Goal: Transaction & Acquisition: Book appointment/travel/reservation

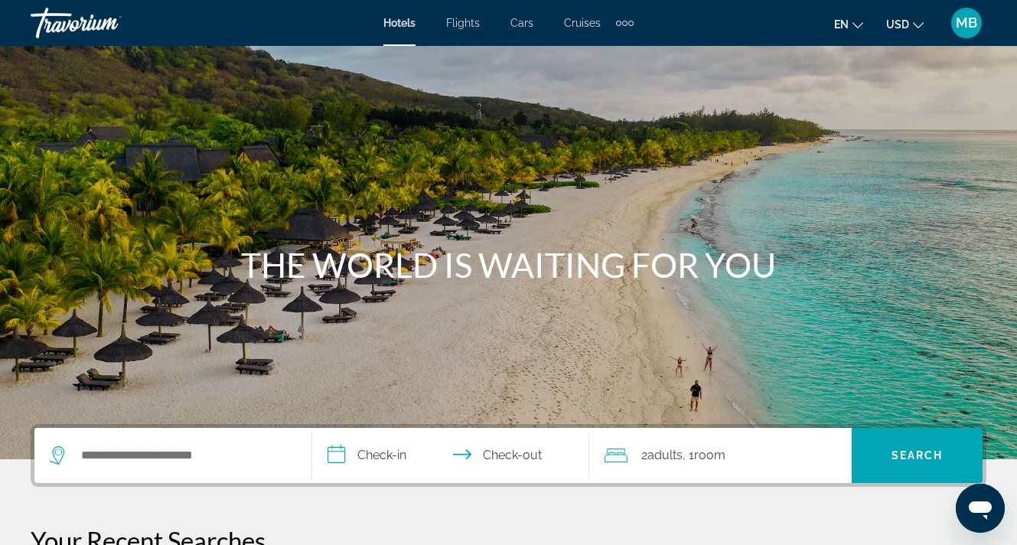
click at [971, 11] on div "MB" at bounding box center [966, 23] width 31 height 31
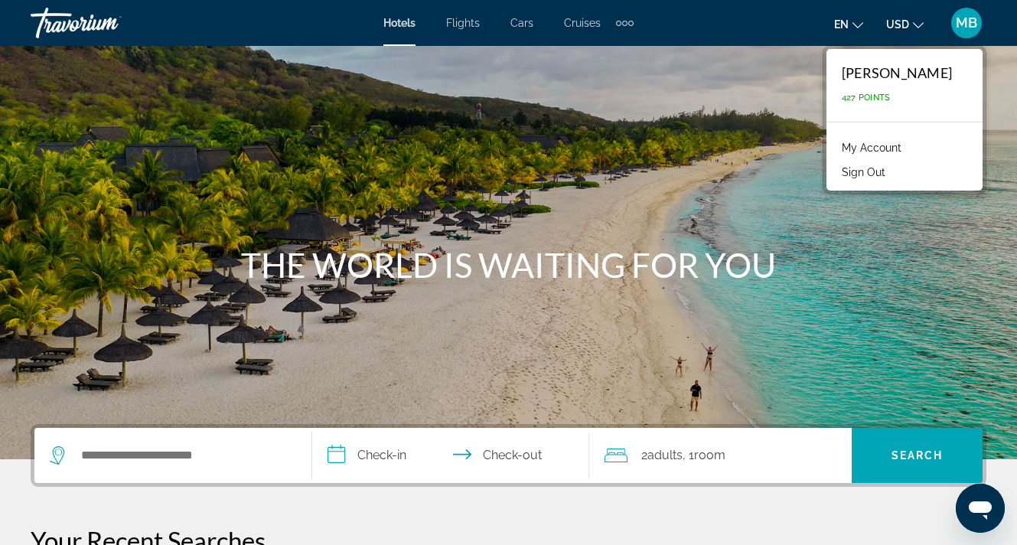
click at [629, 21] on div "Extra navigation items" at bounding box center [630, 23] width 5 height 5
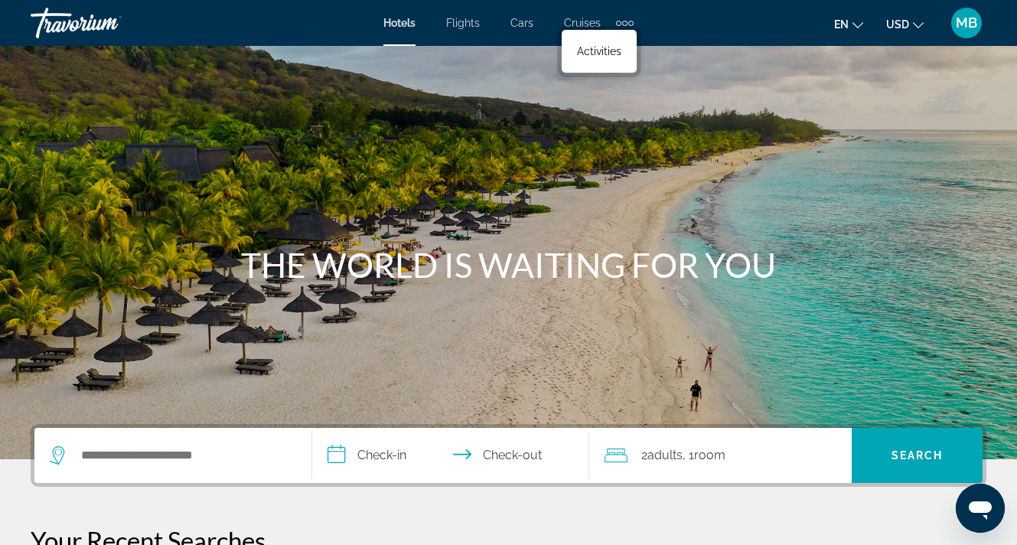
click at [353, 70] on div "Main content" at bounding box center [508, 229] width 1017 height 459
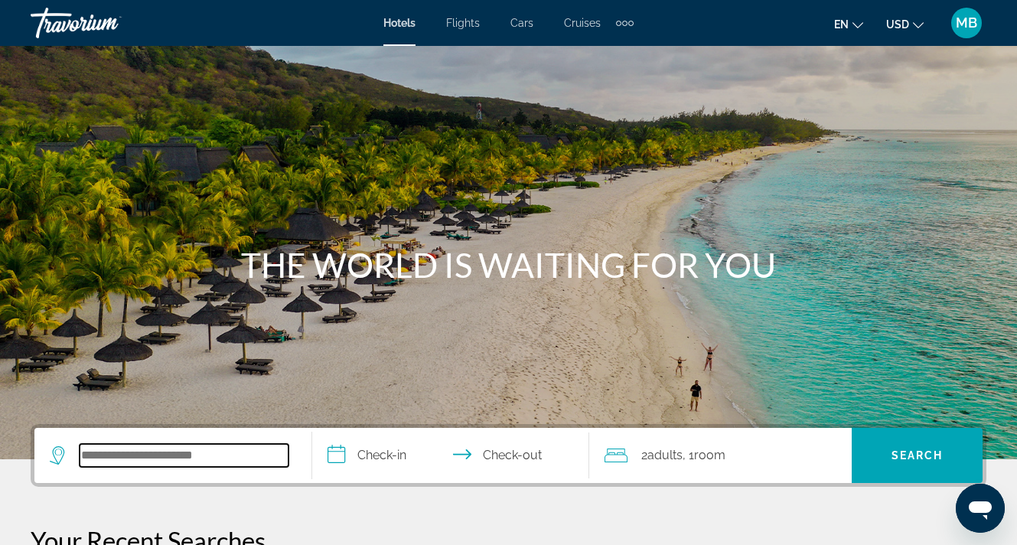
click at [136, 462] on input "Search widget" at bounding box center [184, 455] width 209 height 23
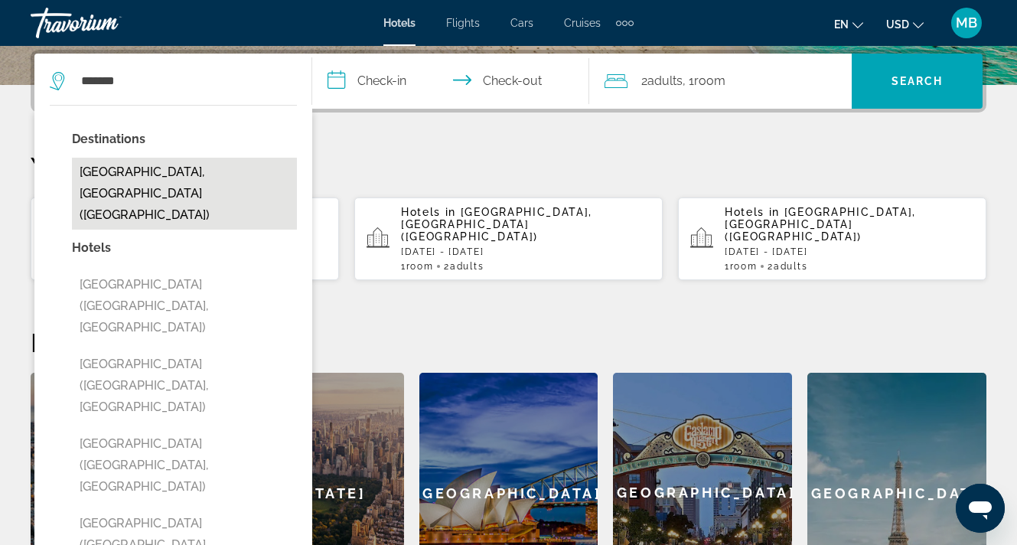
click at [226, 185] on button "[GEOGRAPHIC_DATA], [GEOGRAPHIC_DATA] ([GEOGRAPHIC_DATA])" at bounding box center [184, 194] width 225 height 72
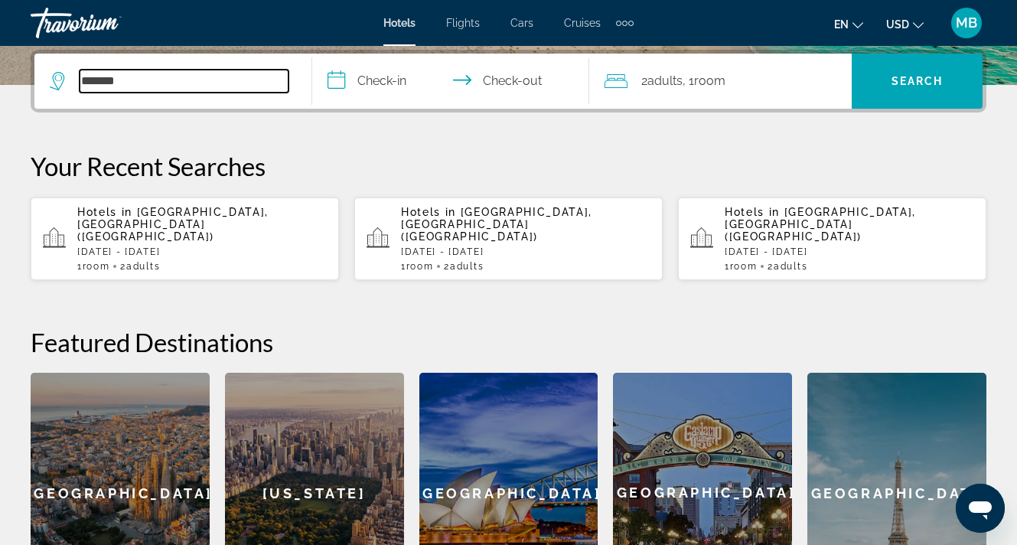
type input "**********"
click at [383, 74] on input "**********" at bounding box center [454, 84] width 284 height 60
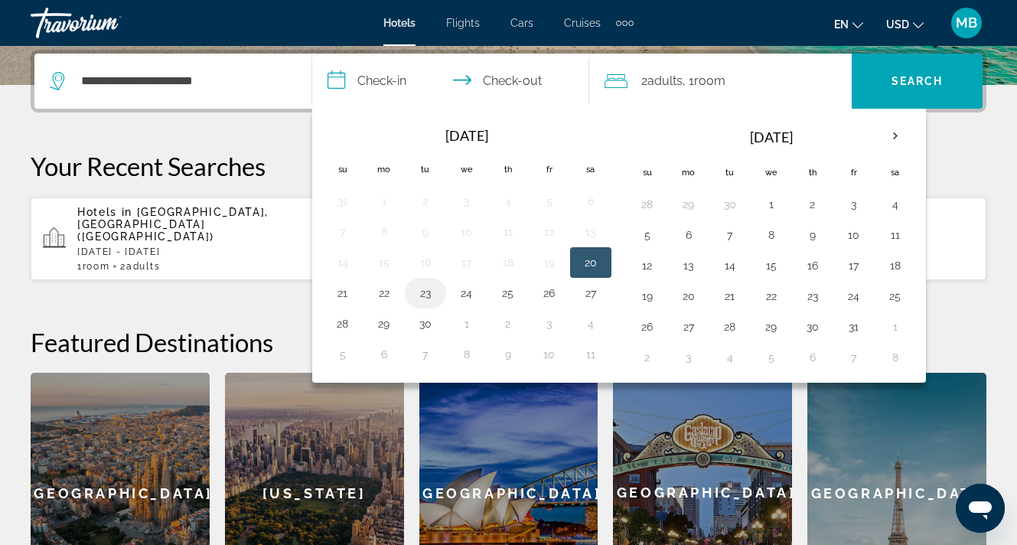
click at [427, 295] on button "23" at bounding box center [425, 292] width 24 height 21
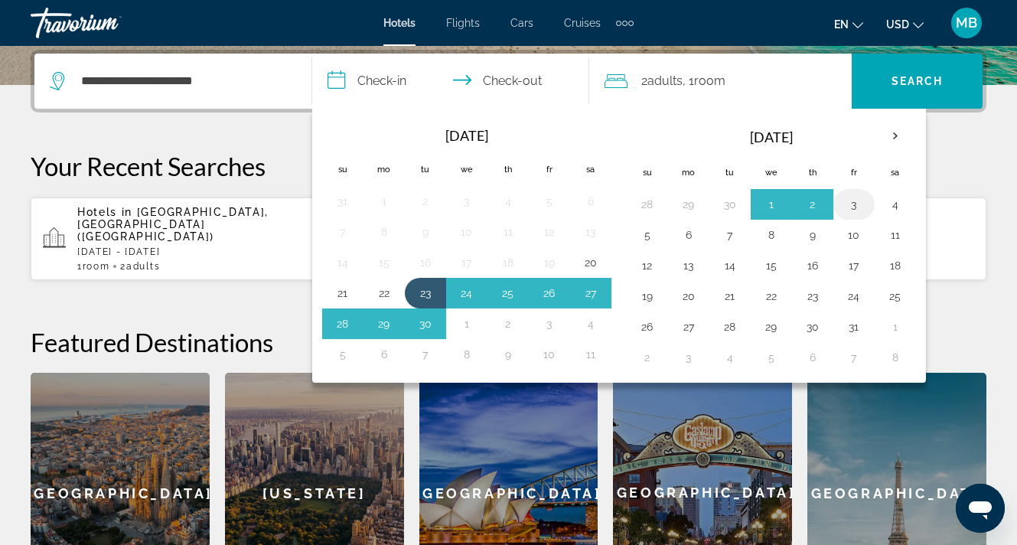
click at [855, 206] on button "3" at bounding box center [854, 204] width 24 height 21
type input "**********"
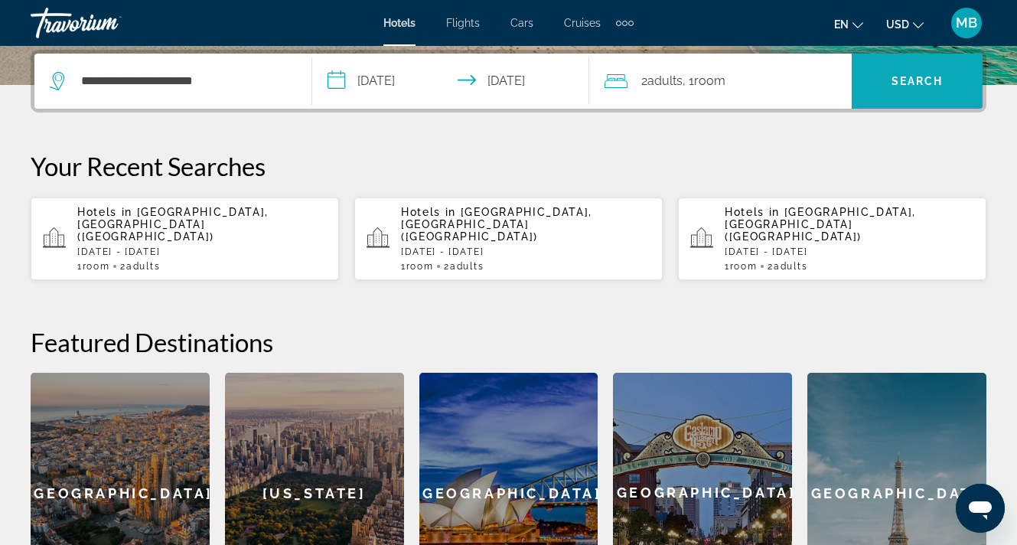
click at [933, 74] on span "Search widget" at bounding box center [917, 81] width 131 height 37
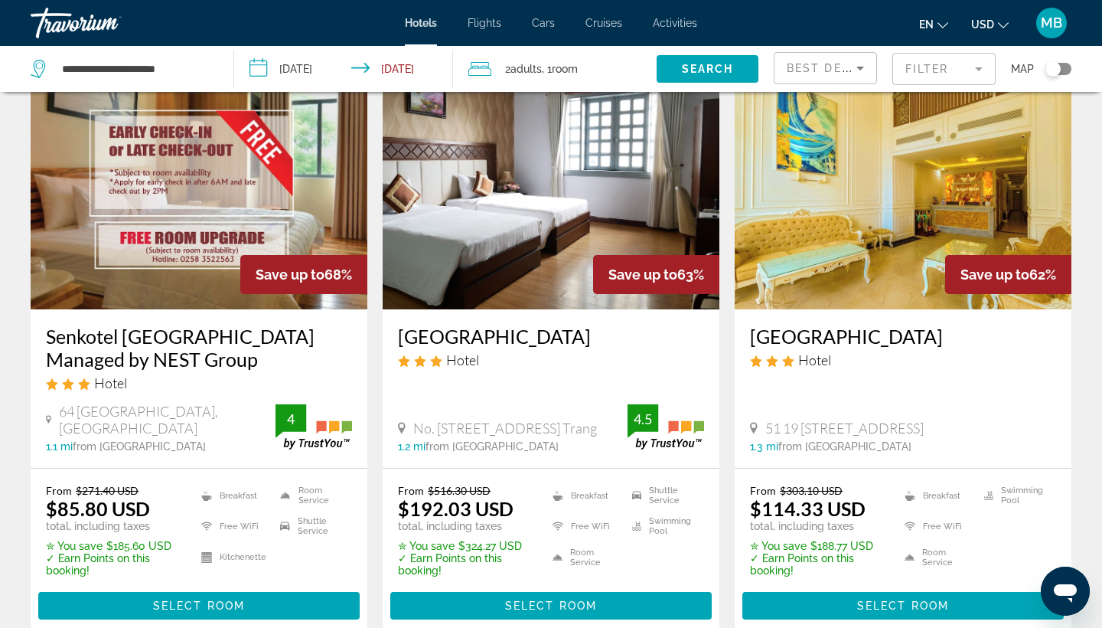
scroll to position [80, 0]
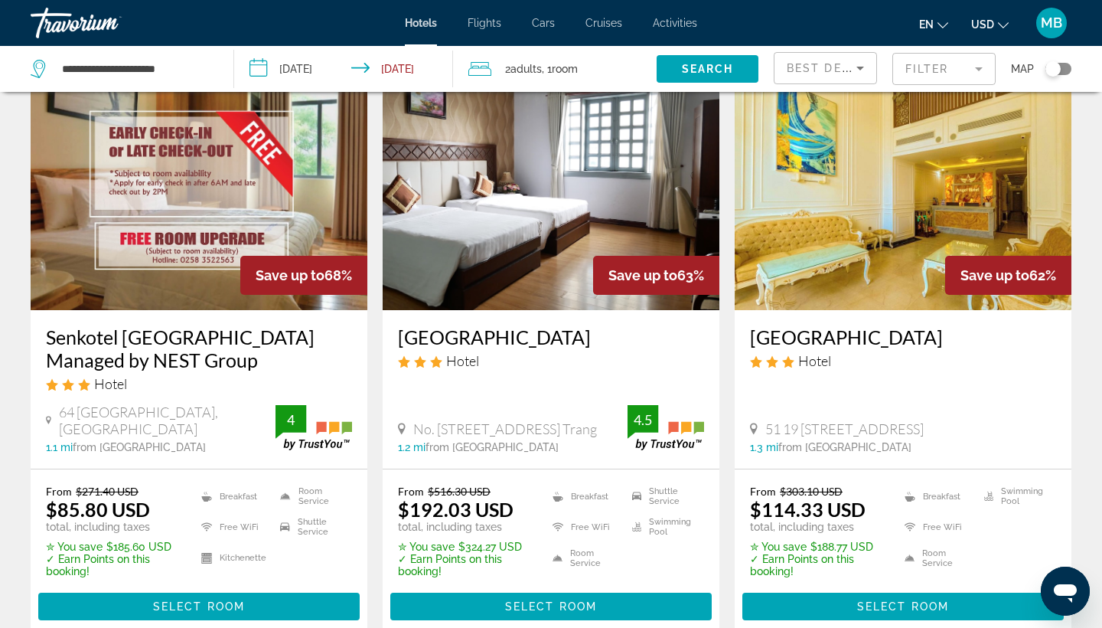
click at [1017, 67] on div "Toggle map" at bounding box center [1053, 68] width 15 height 15
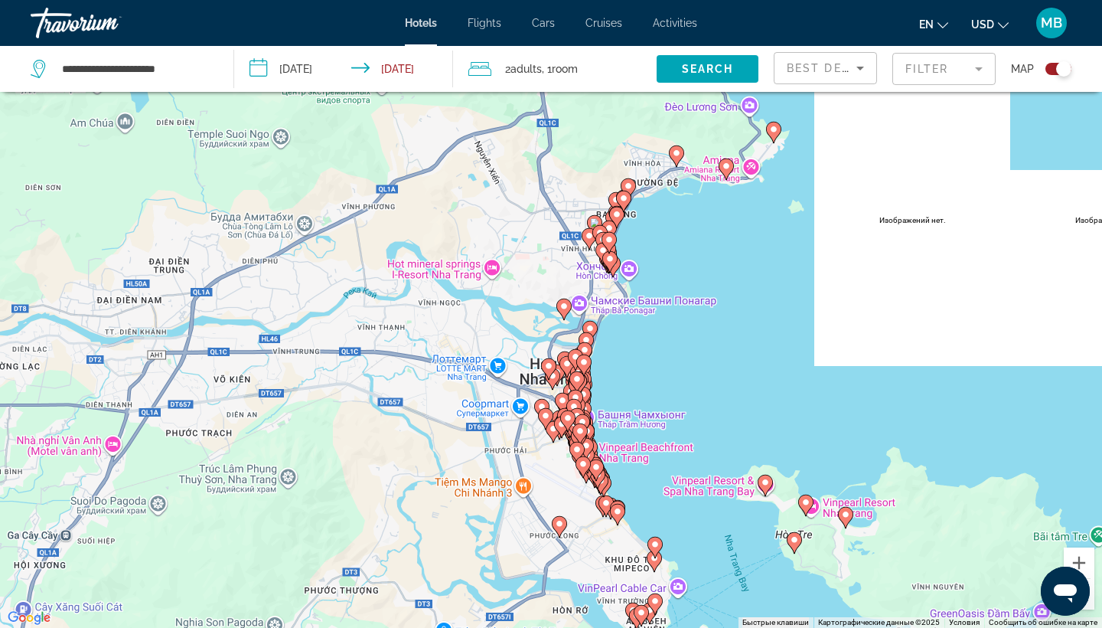
click at [1017, 69] on div "Toggle map" at bounding box center [1063, 68] width 15 height 15
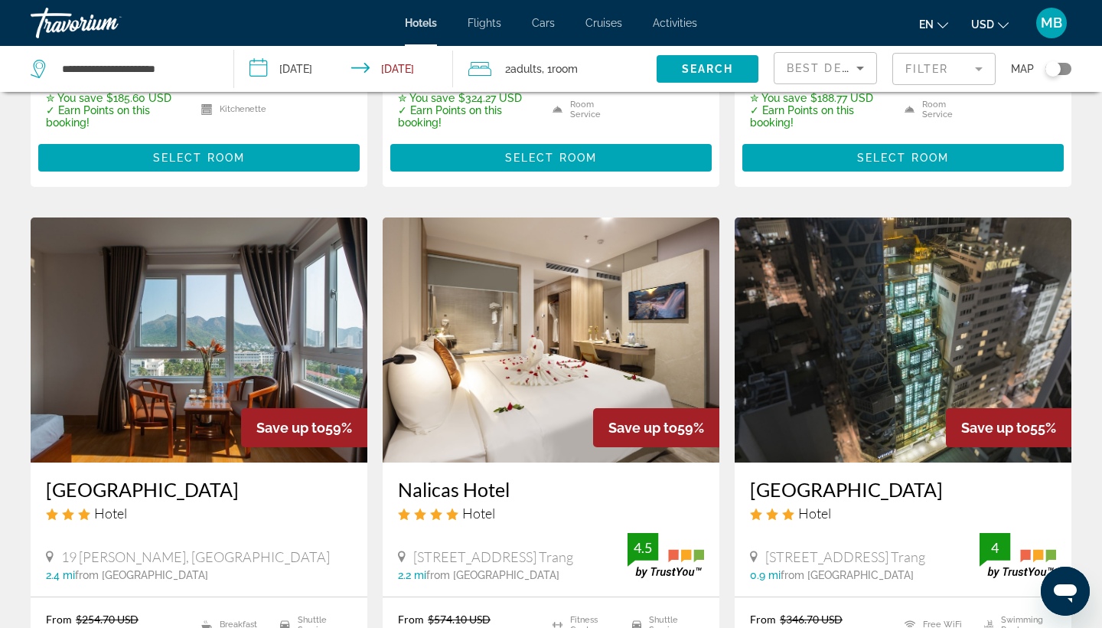
scroll to position [501, 0]
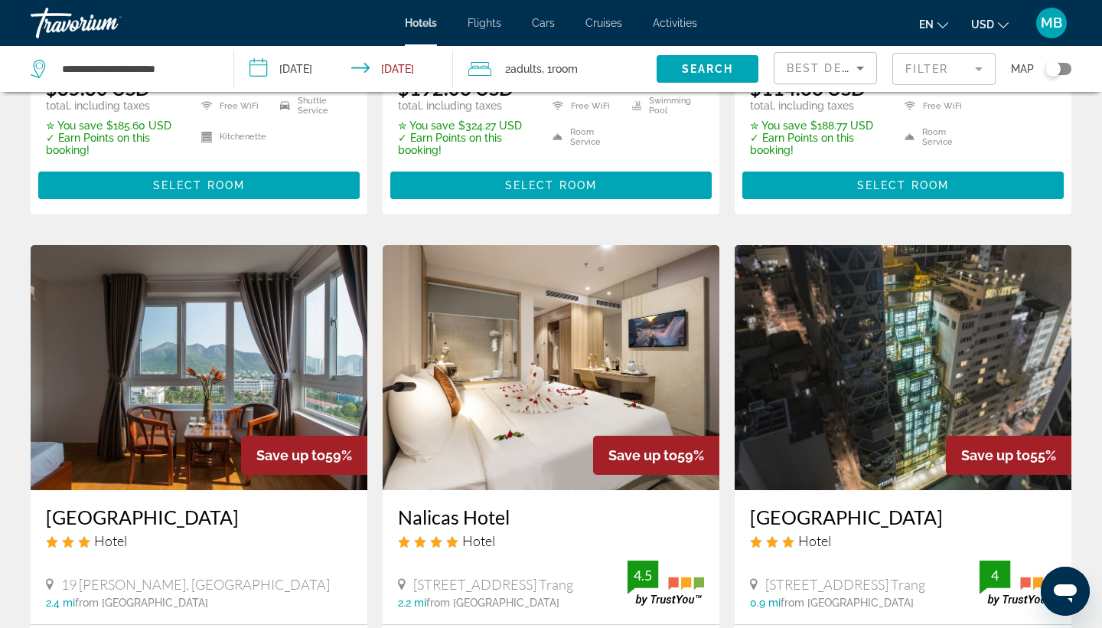
click at [945, 73] on mat-form-field "Filter" at bounding box center [944, 69] width 103 height 32
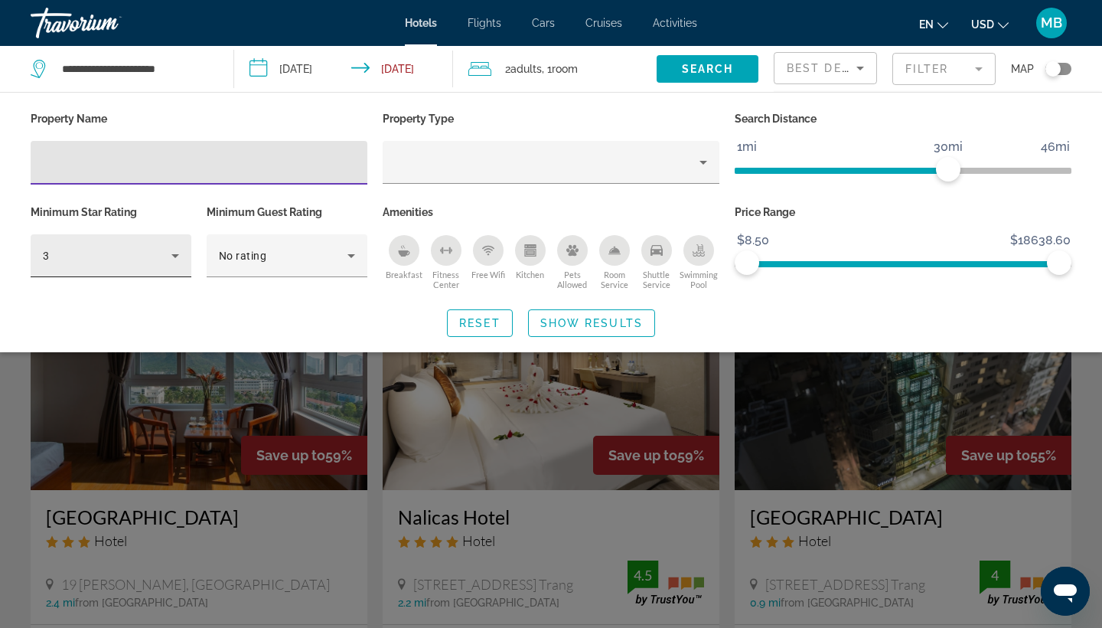
click at [171, 259] on icon "Hotel Filters" at bounding box center [175, 255] width 18 height 18
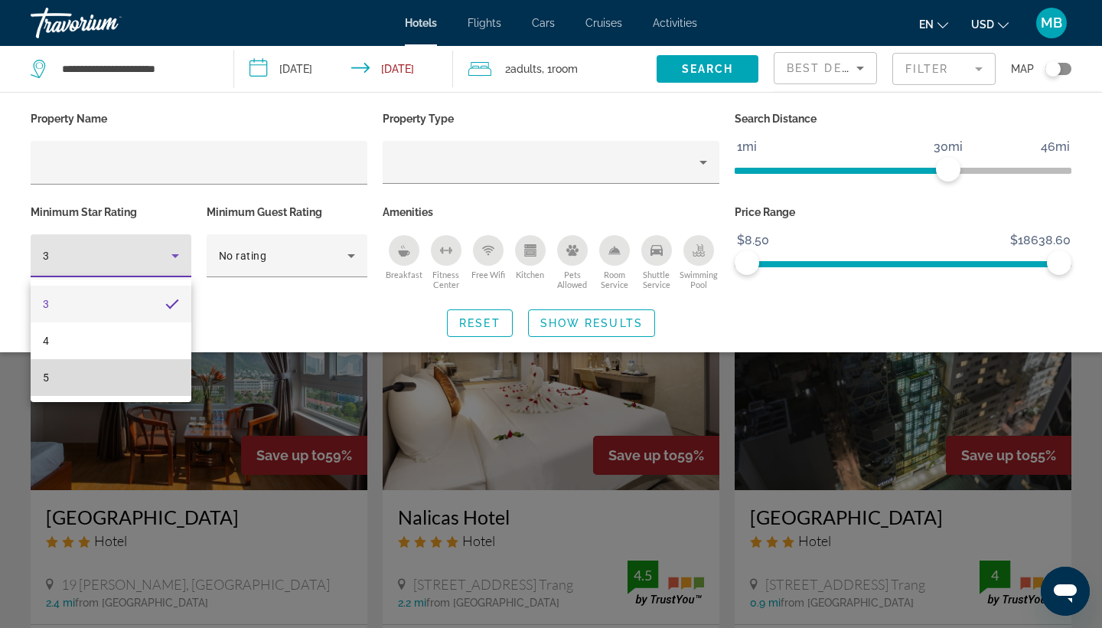
click at [69, 382] on mat-option "5" at bounding box center [111, 377] width 161 height 37
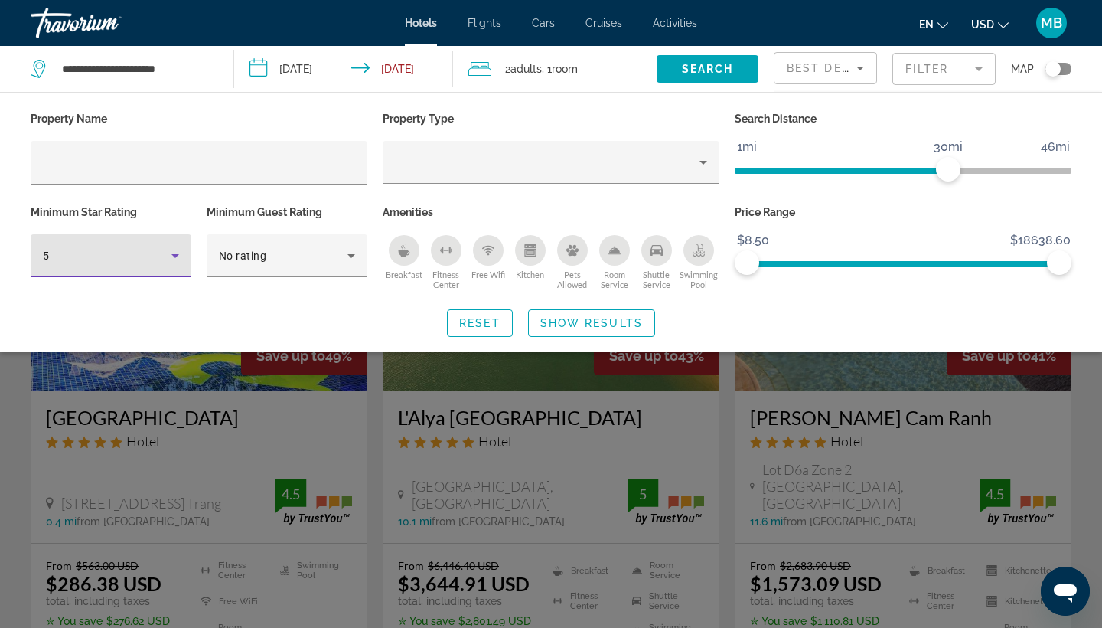
click at [605, 447] on div "Search widget" at bounding box center [551, 429] width 1102 height 398
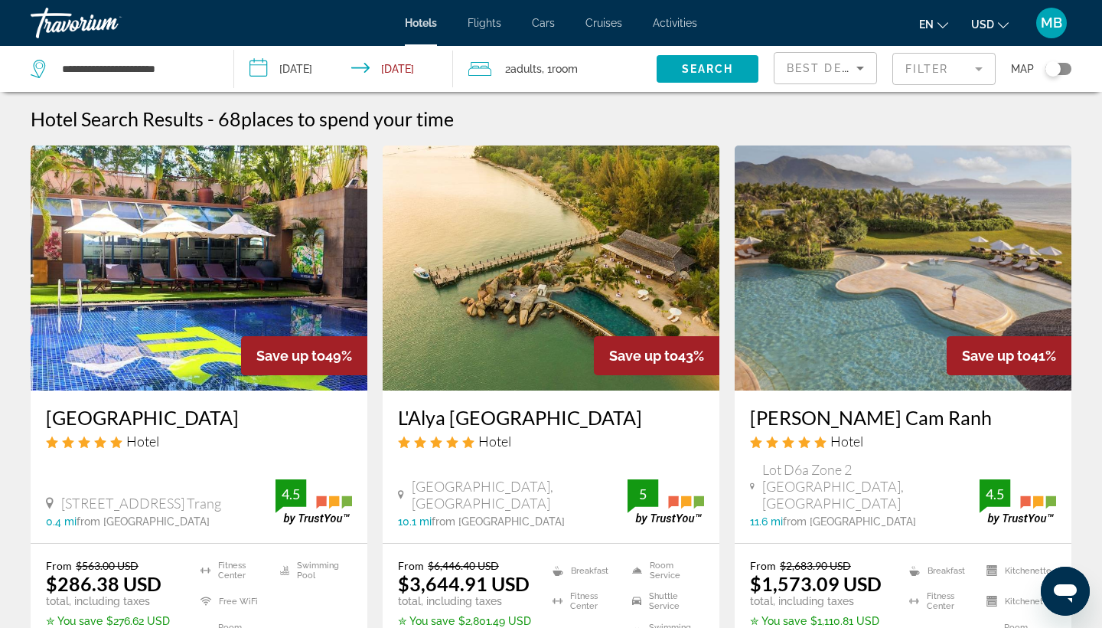
click at [951, 75] on mat-form-field "Filter" at bounding box center [944, 69] width 103 height 32
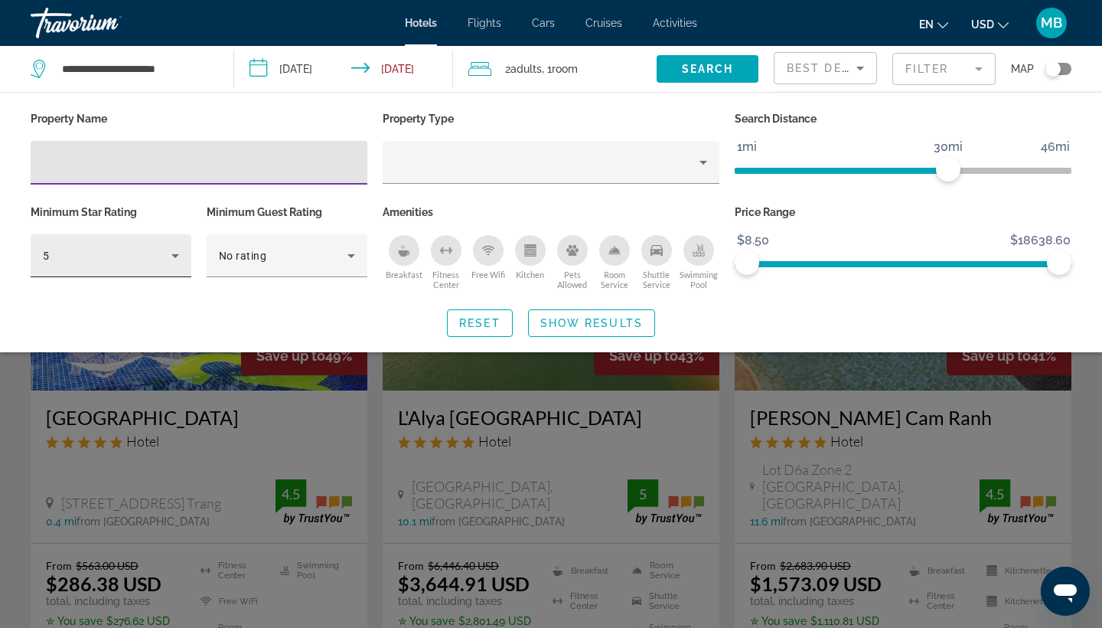
click at [175, 258] on icon "Hotel Filters" at bounding box center [175, 256] width 8 height 4
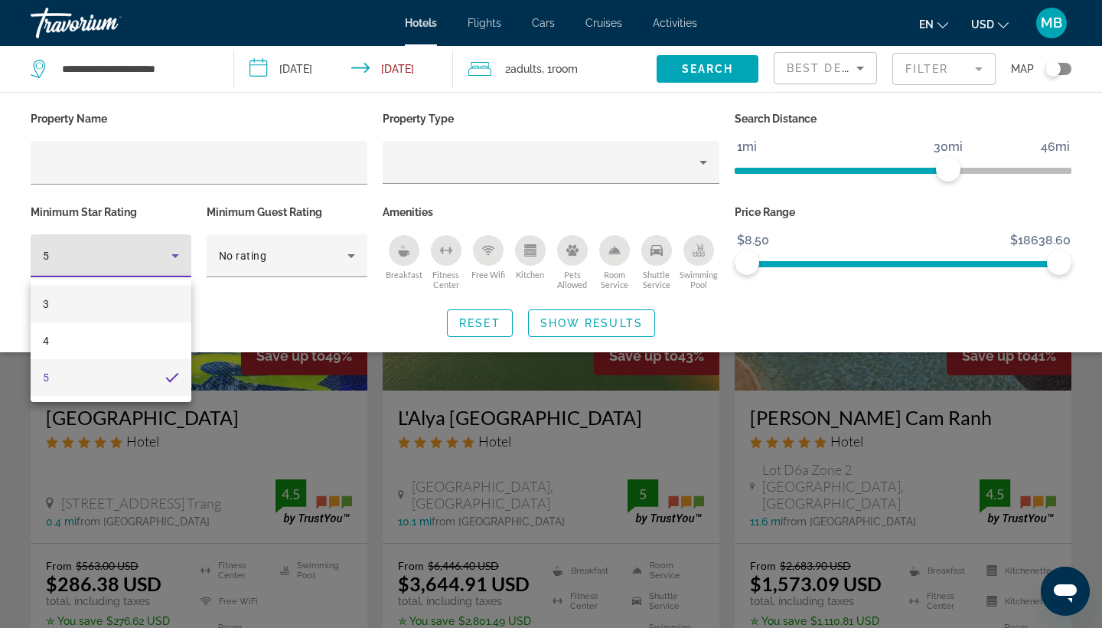
click at [73, 295] on mat-option "3" at bounding box center [111, 304] width 161 height 37
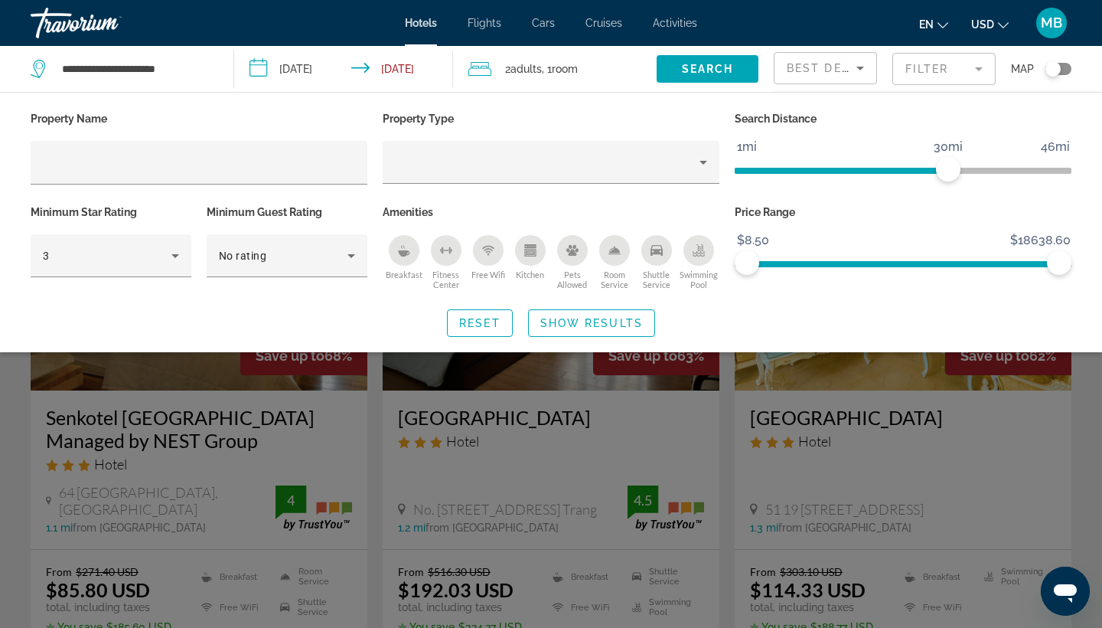
click at [357, 472] on div "Search widget" at bounding box center [551, 429] width 1102 height 398
